Goal: Task Accomplishment & Management: Manage account settings

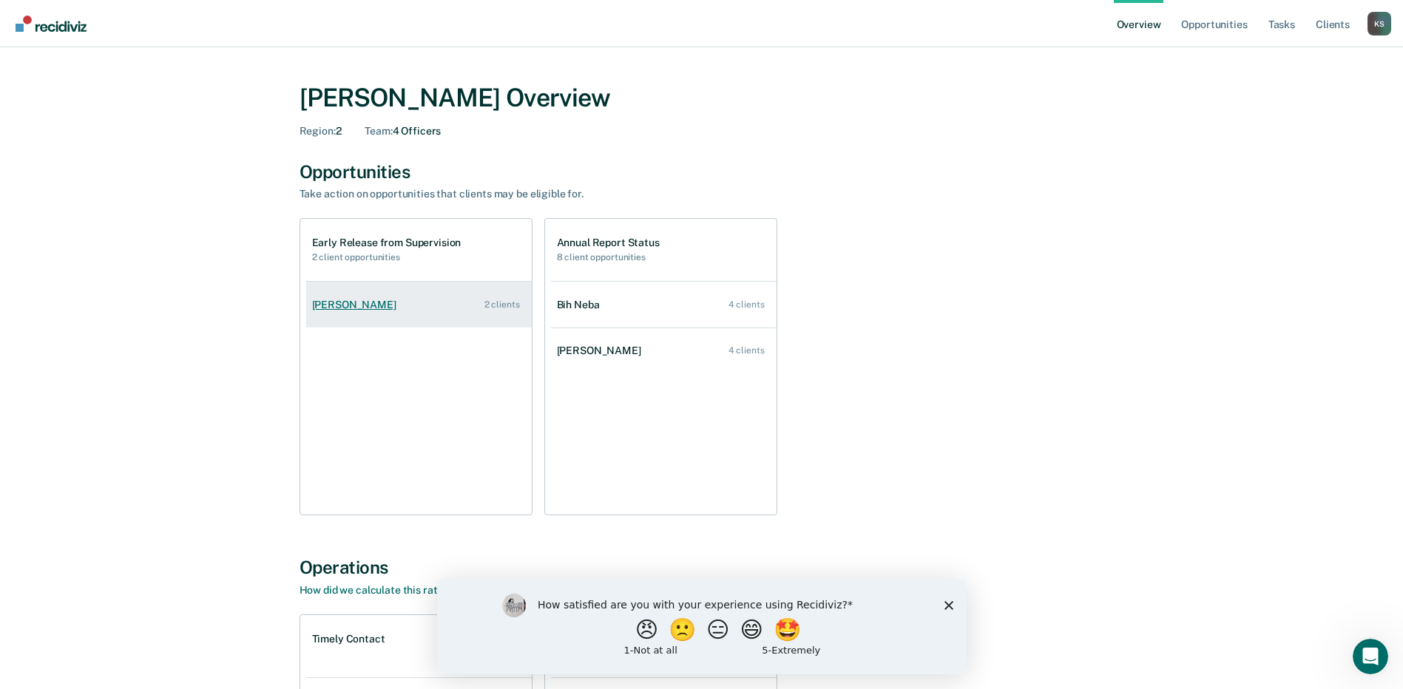
click at [375, 311] on link "[PERSON_NAME] 2 clients" at bounding box center [419, 305] width 226 height 42
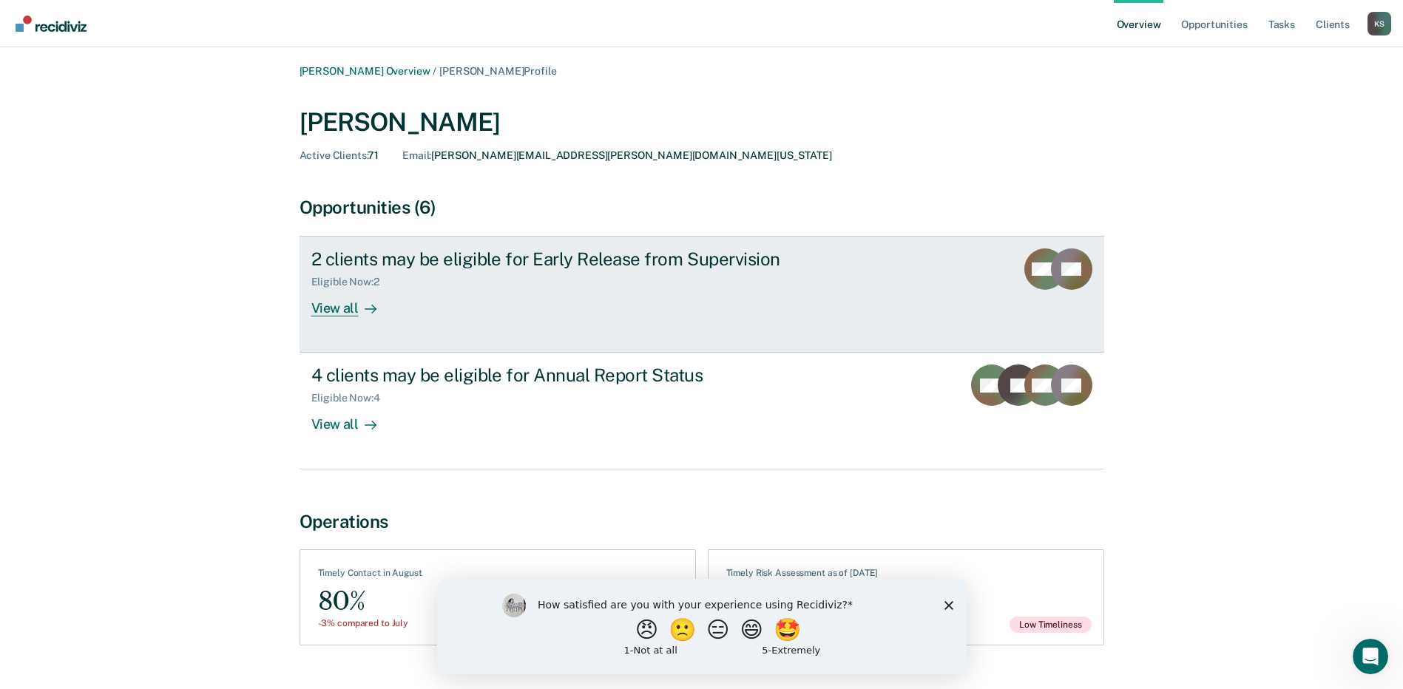
click at [331, 312] on div "View all" at bounding box center [352, 303] width 83 height 29
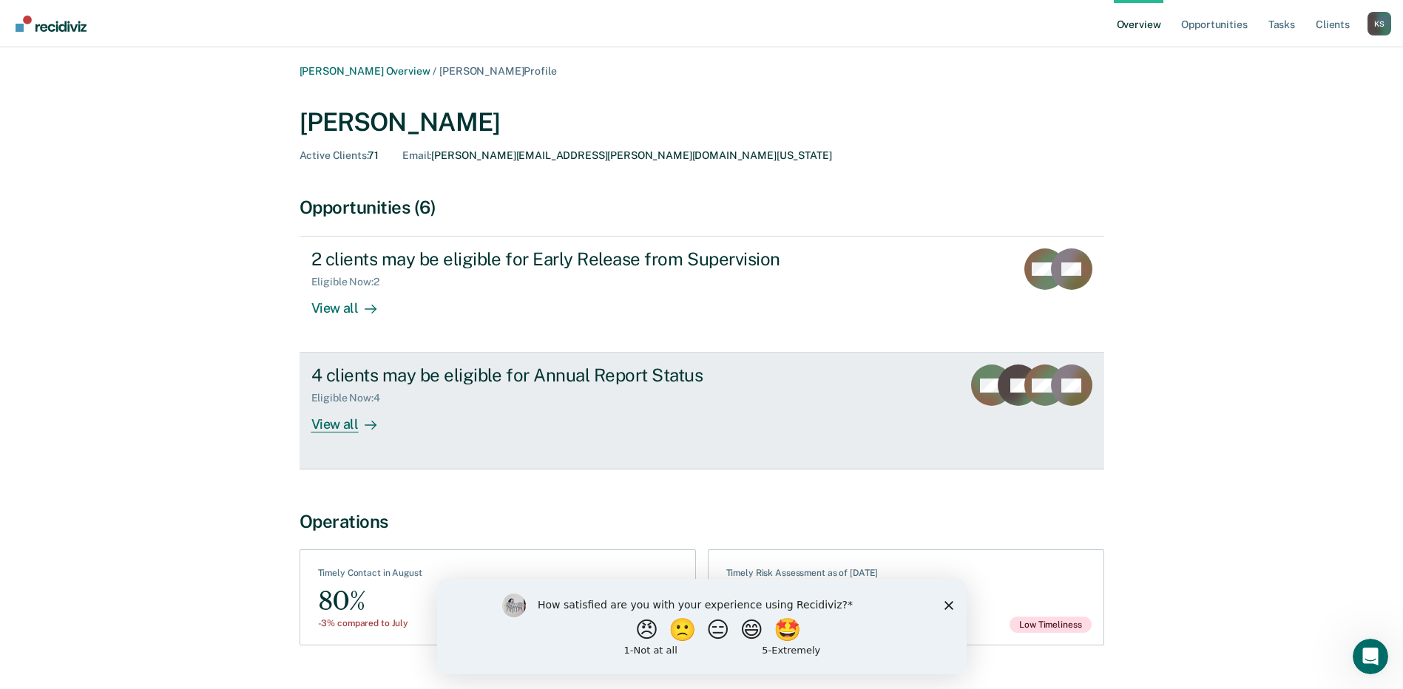
click at [344, 427] on div "View all" at bounding box center [352, 419] width 83 height 29
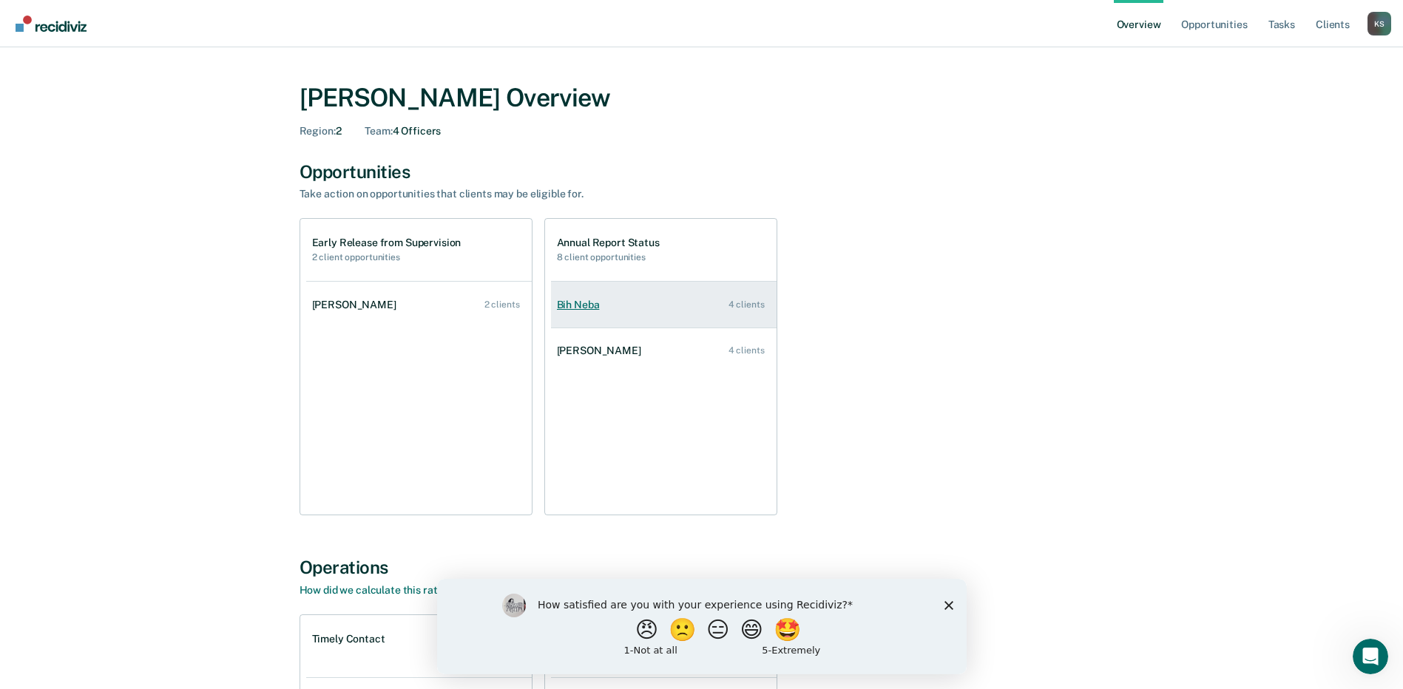
click at [664, 310] on link "Bih Neba 4 clients" at bounding box center [664, 305] width 226 height 42
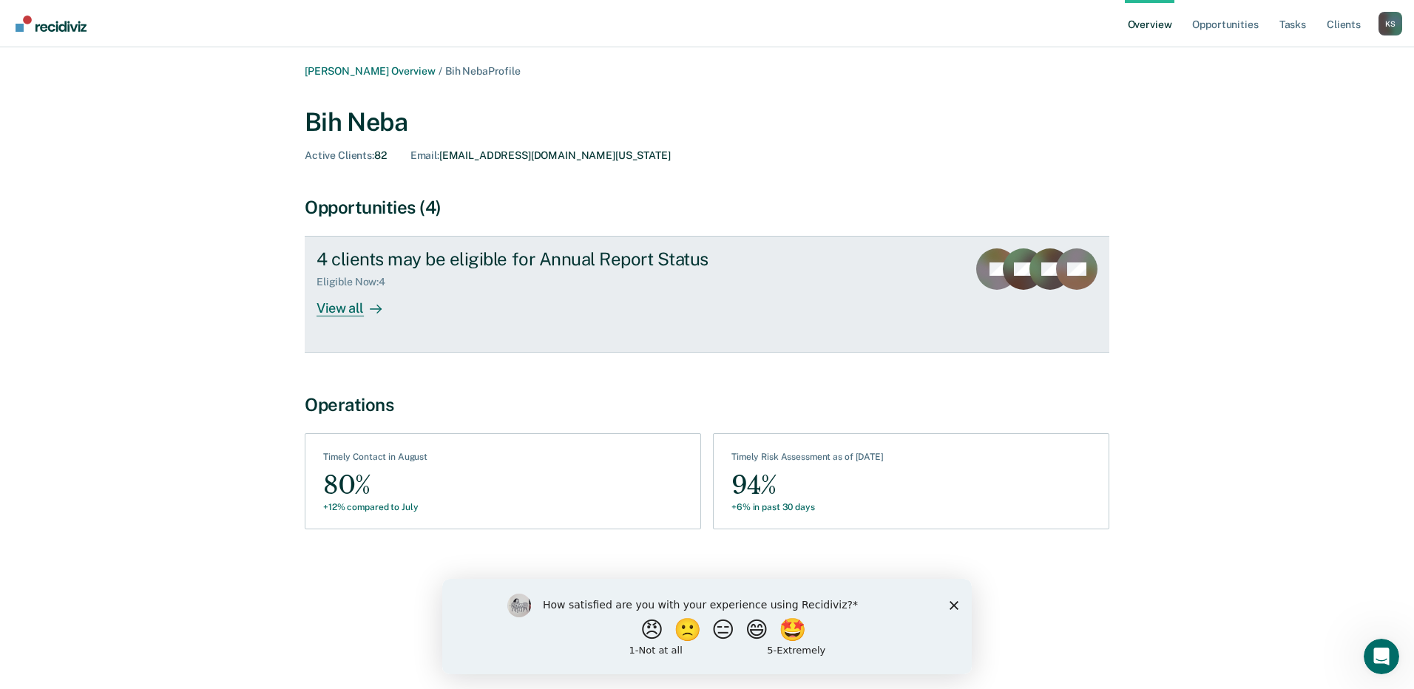
click at [352, 311] on div "View all" at bounding box center [358, 303] width 83 height 29
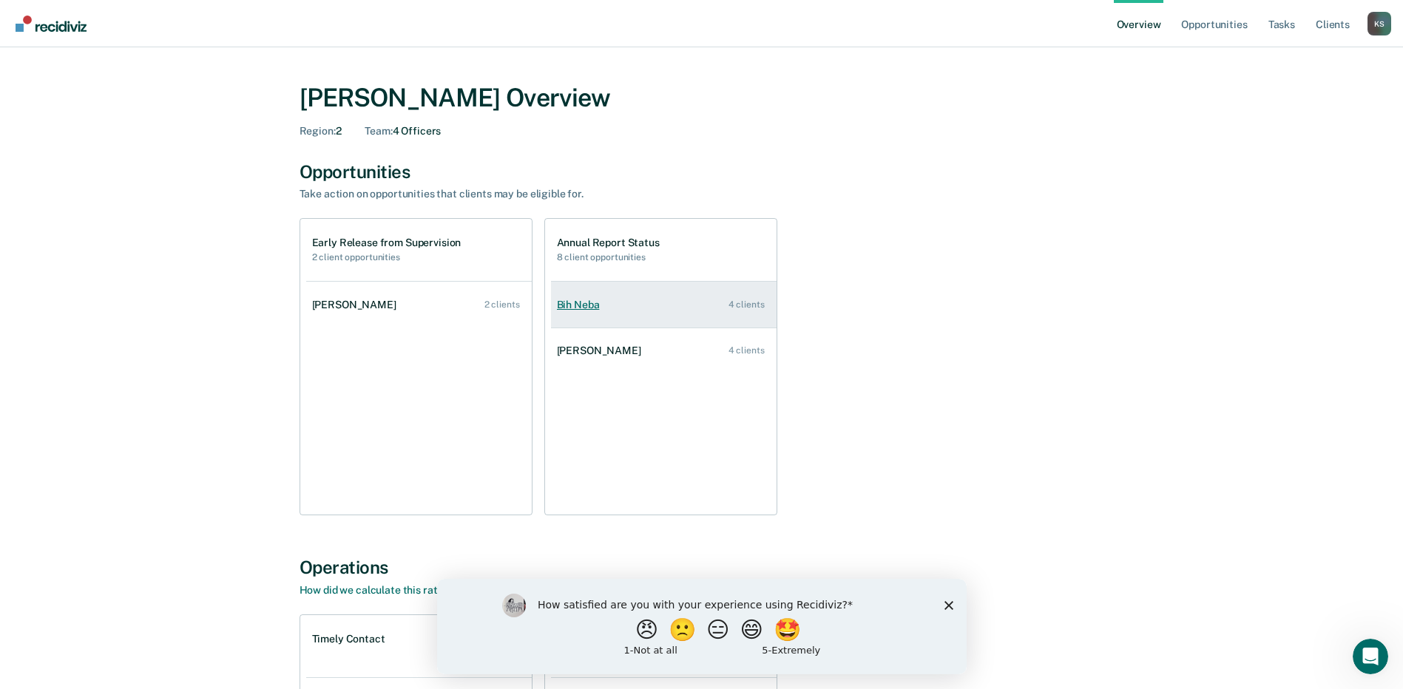
click at [589, 307] on div "Bih Neba" at bounding box center [581, 305] width 49 height 13
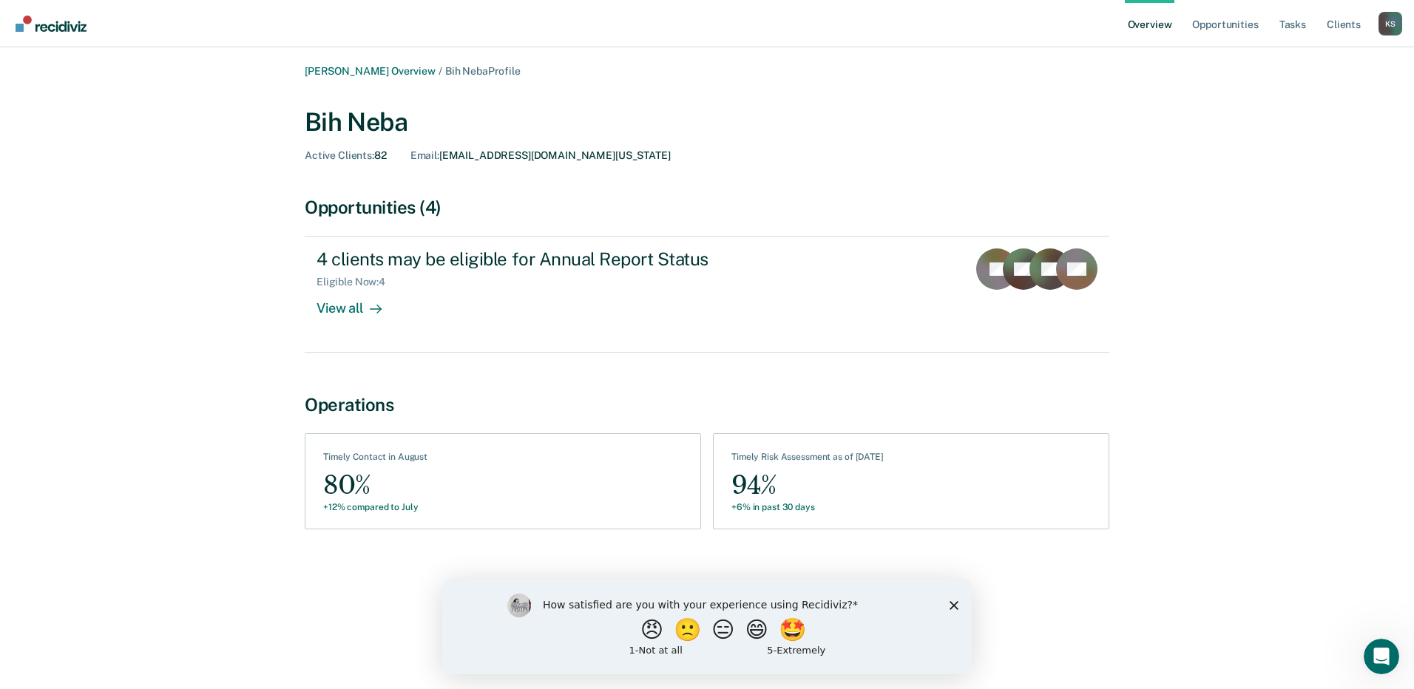
click at [1144, 28] on link "Overview" at bounding box center [1150, 23] width 50 height 47
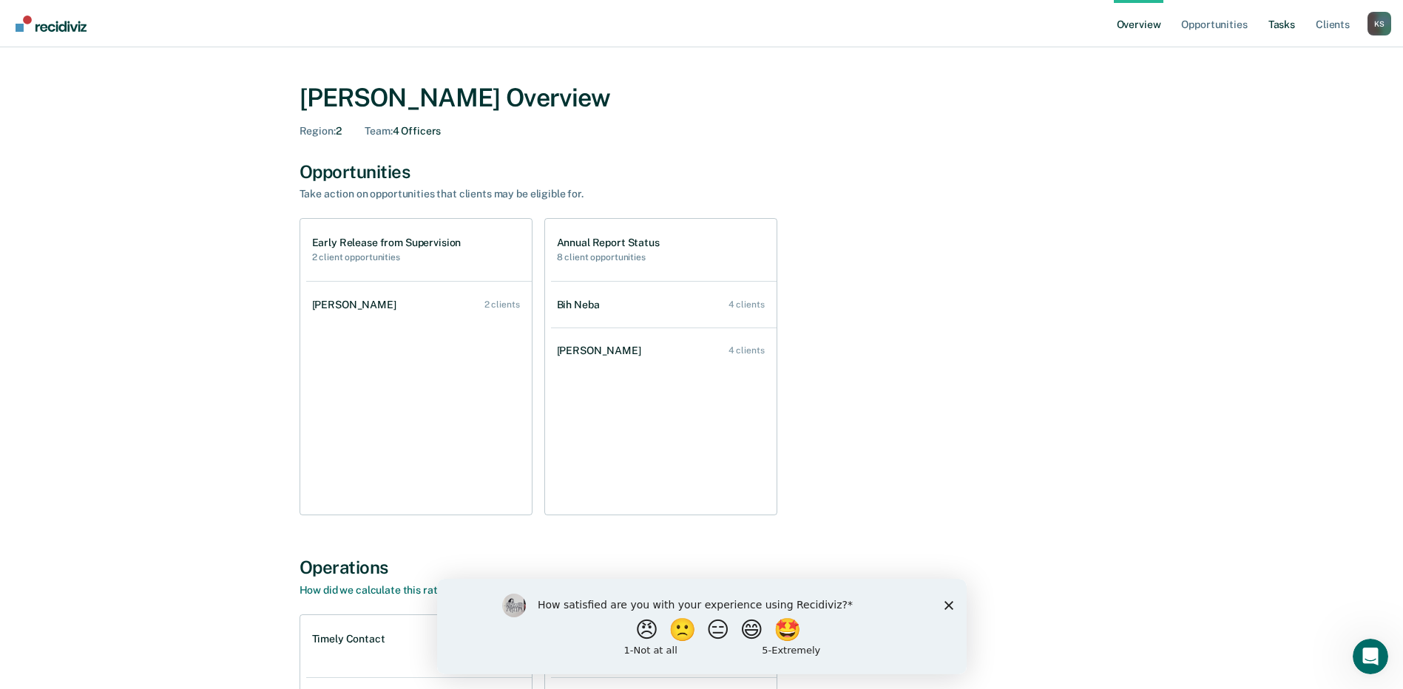
click at [1291, 25] on link "Tasks" at bounding box center [1282, 23] width 33 height 47
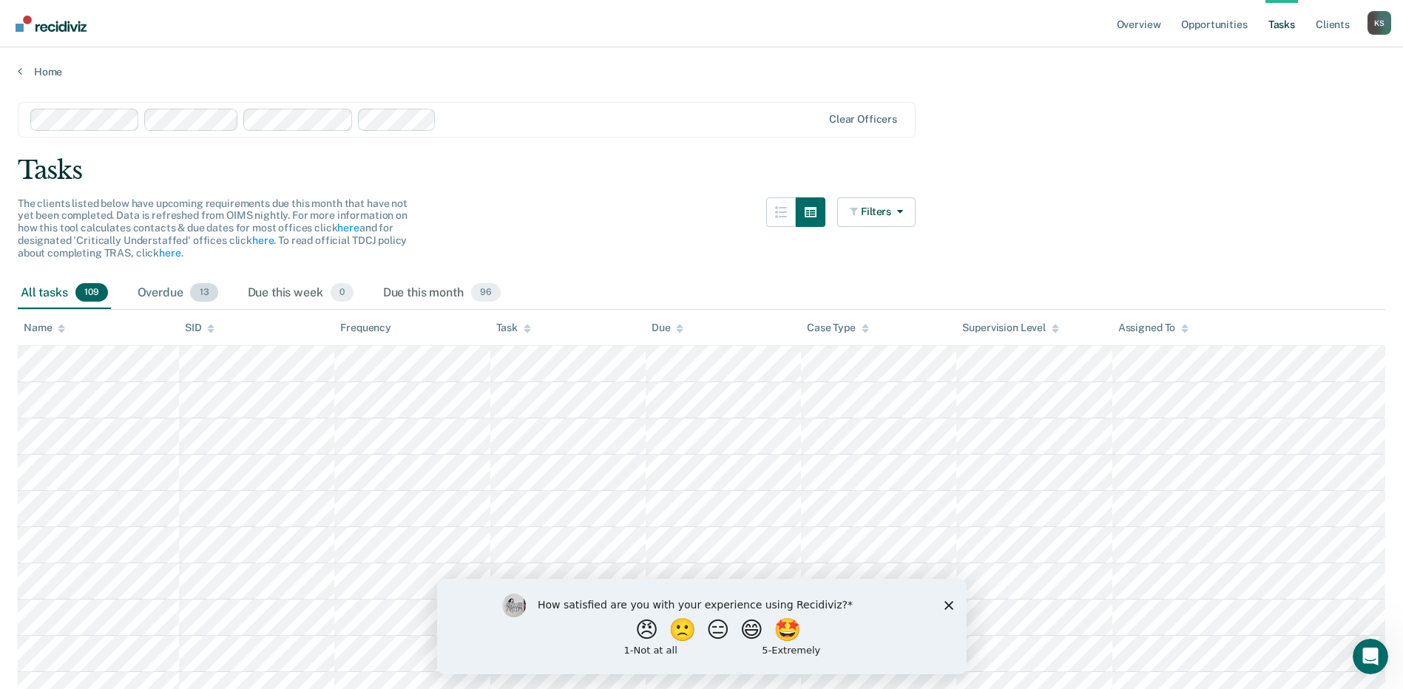
click at [158, 297] on div "Overdue 13" at bounding box center [178, 293] width 87 height 33
click at [436, 294] on div "Due this month 96" at bounding box center [442, 293] width 124 height 33
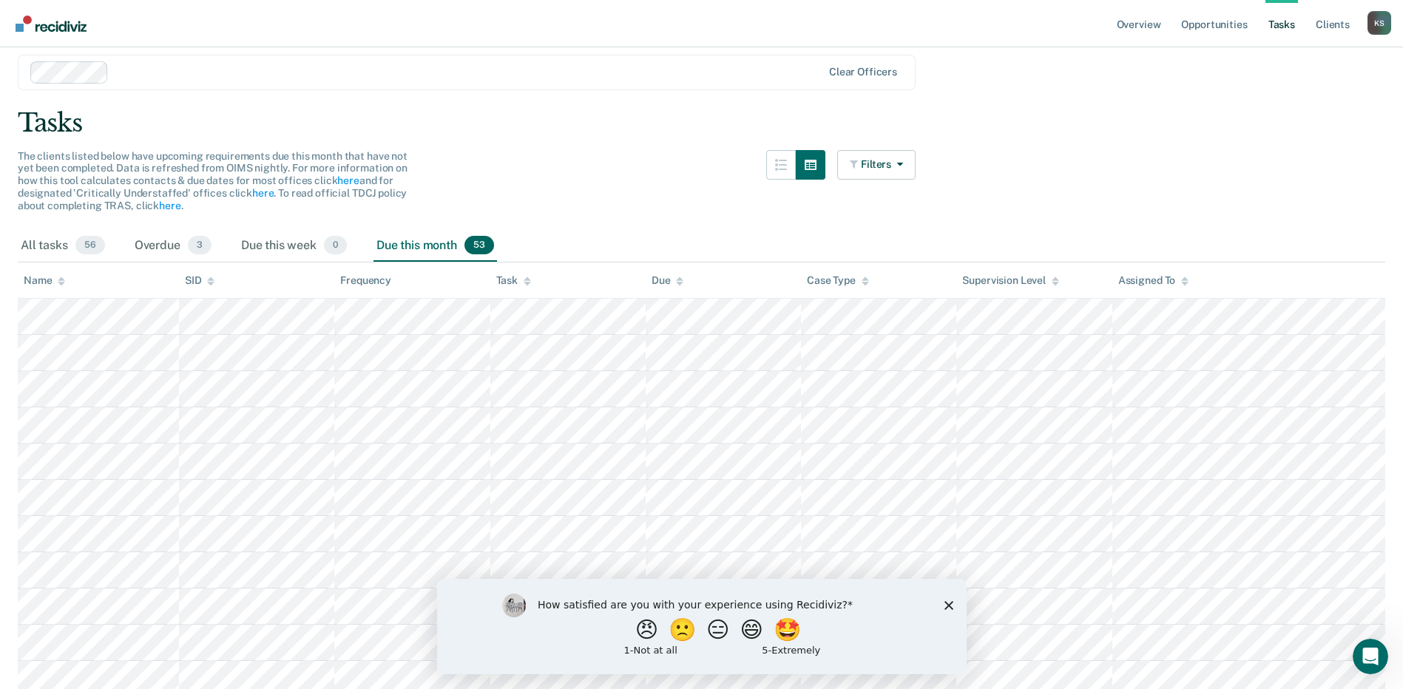
scroll to position [74, 0]
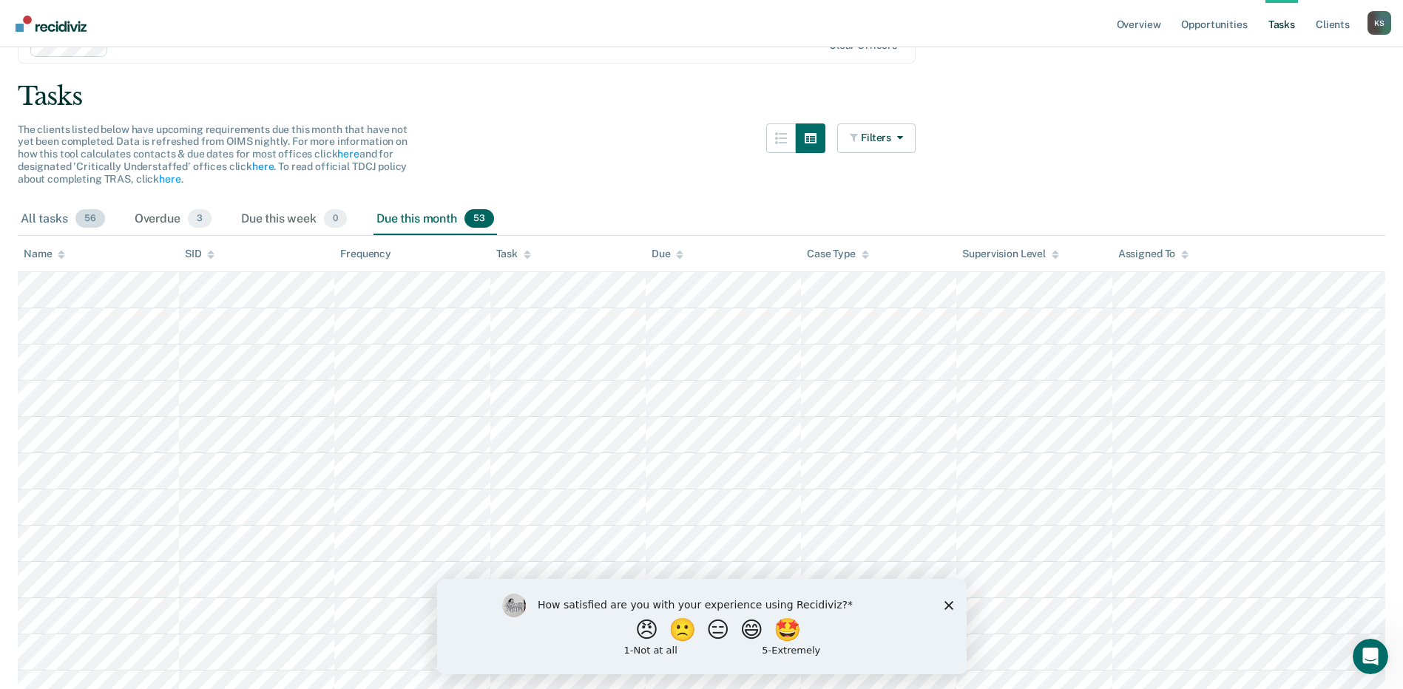
click at [56, 222] on div "All tasks 56" at bounding box center [63, 219] width 90 height 33
click at [948, 610] on div "How satisfied are you with your experience using Recidiviz? 😠 🙁 😑 😄 🤩 1 - Not a…" at bounding box center [701, 626] width 530 height 95
click at [947, 604] on polygon "Close survey" at bounding box center [948, 605] width 9 height 9
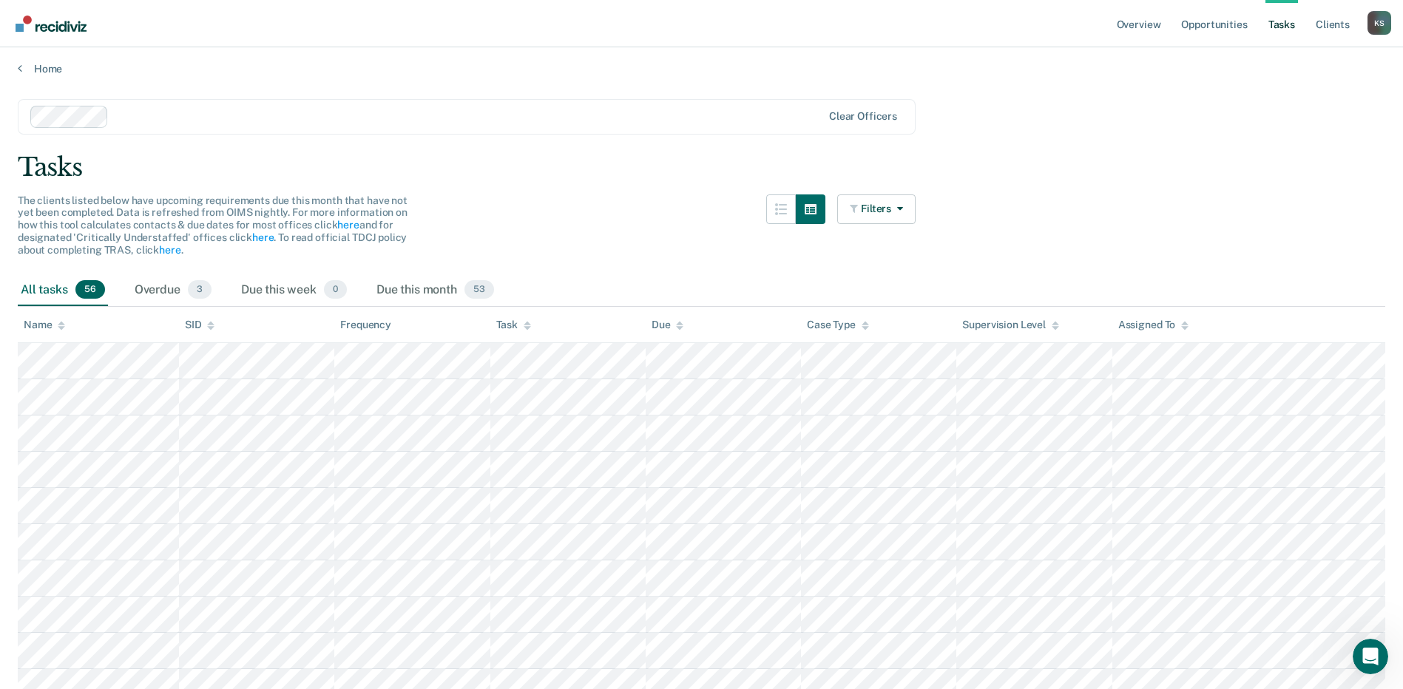
scroll to position [0, 0]
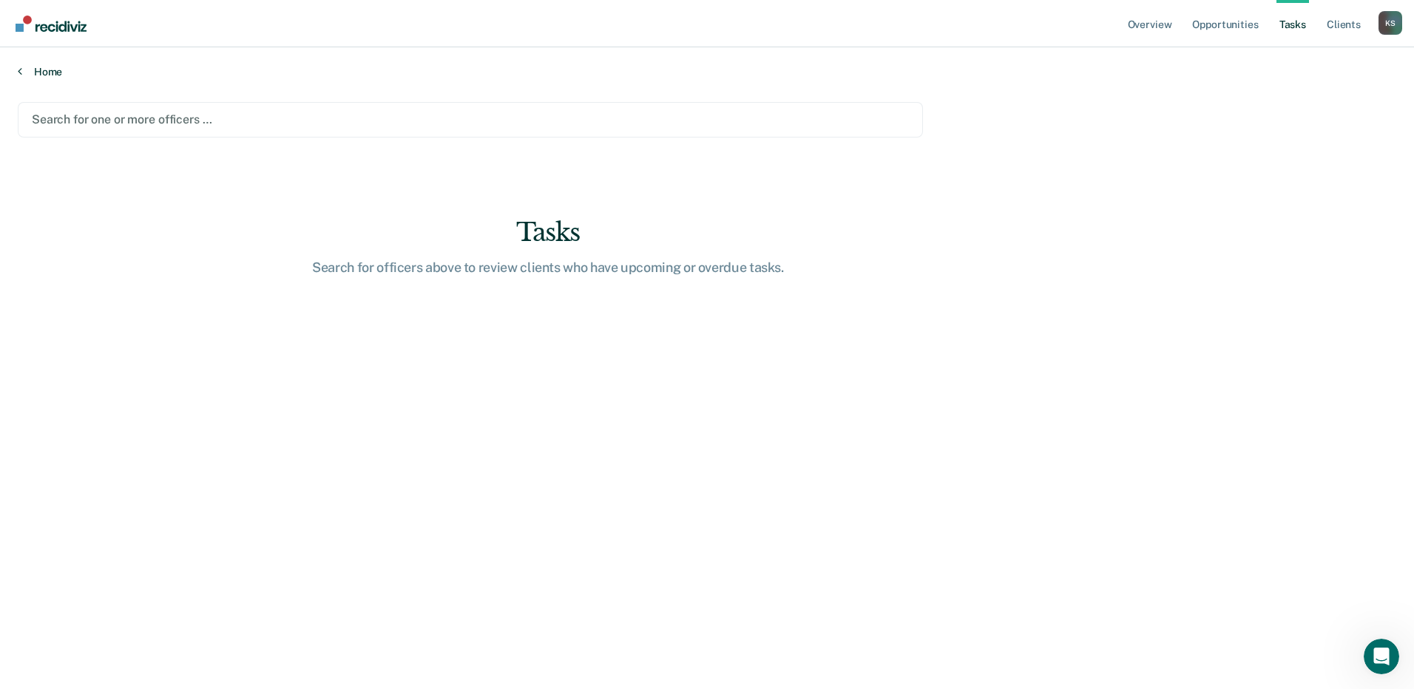
click at [37, 72] on link "Home" at bounding box center [707, 71] width 1379 height 13
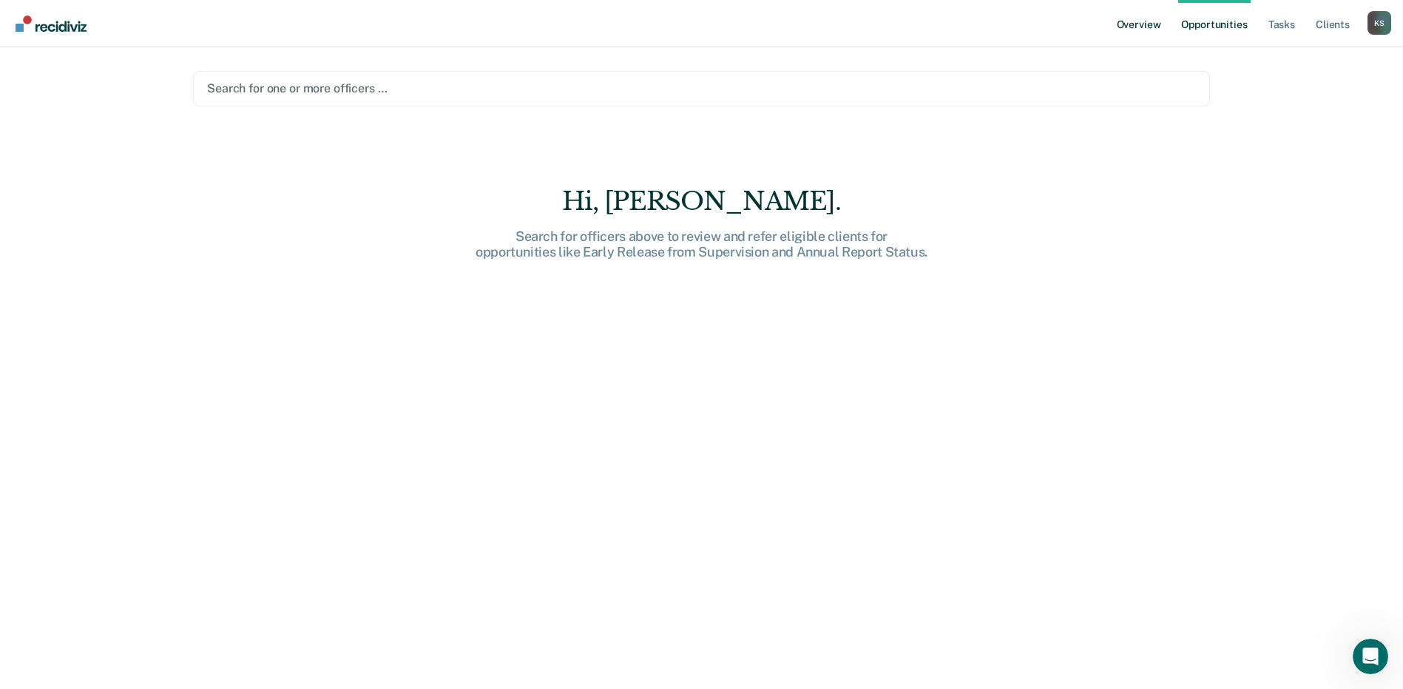
click at [1147, 22] on link "Overview" at bounding box center [1139, 23] width 50 height 47
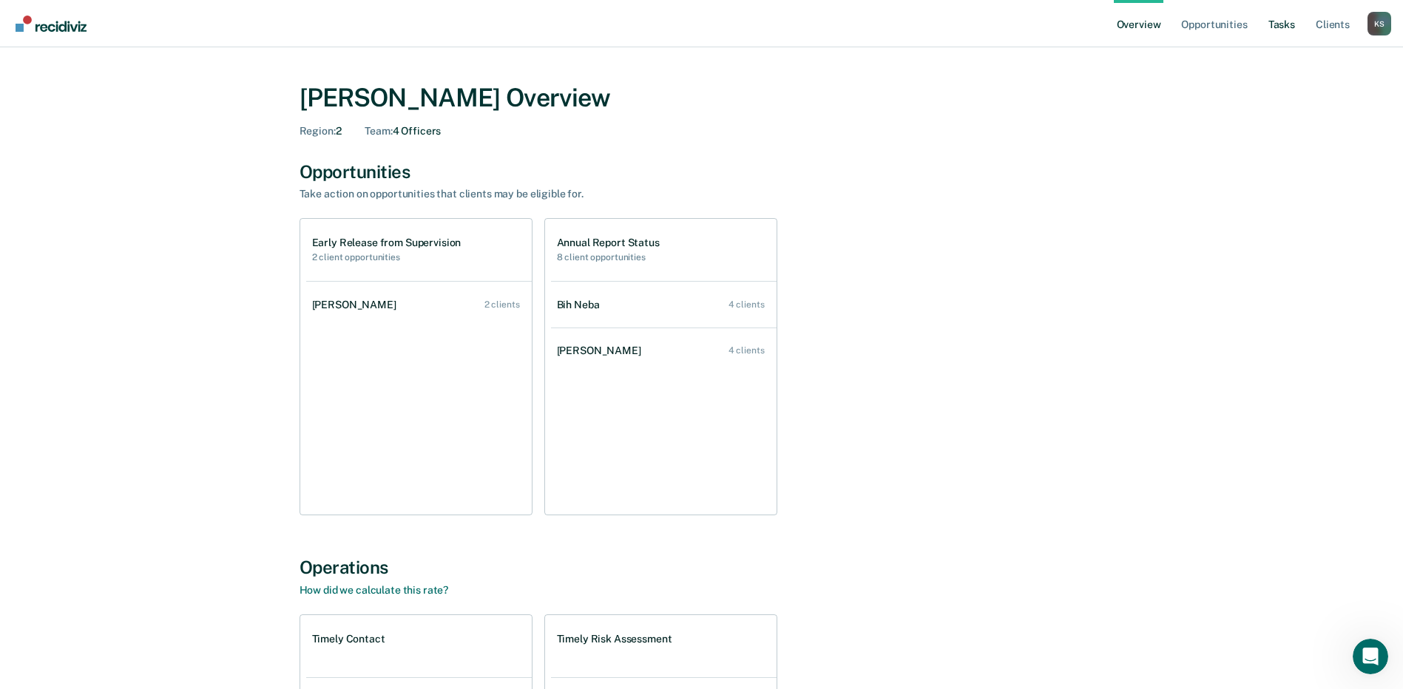
click at [1285, 30] on link "Tasks" at bounding box center [1282, 23] width 33 height 47
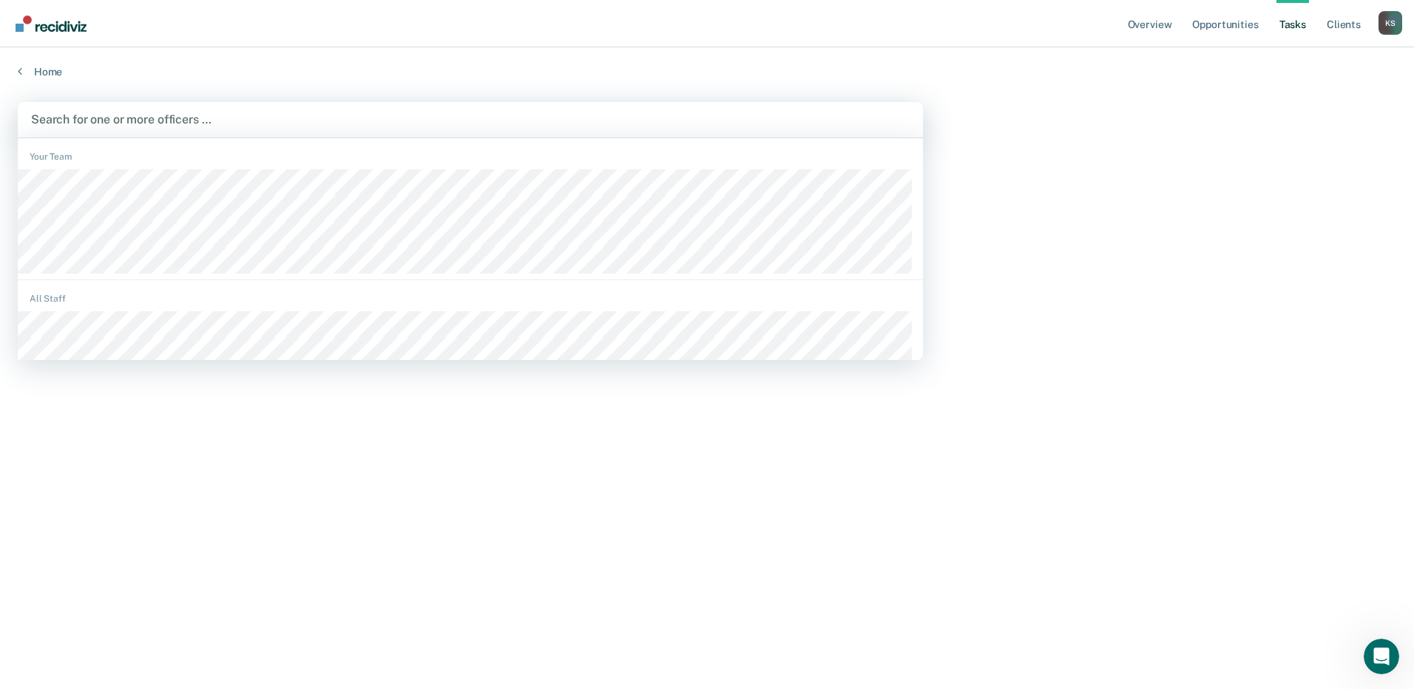
click at [110, 120] on div at bounding box center [470, 119] width 879 height 17
